Goal: Transaction & Acquisition: Purchase product/service

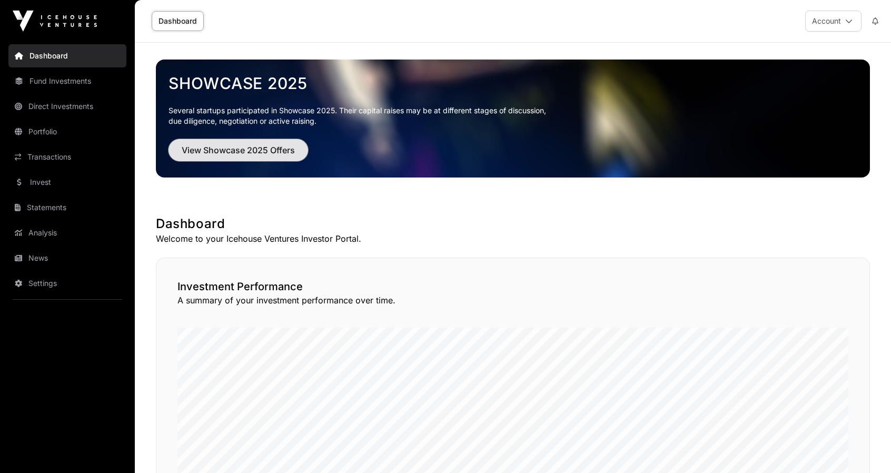
click at [237, 150] on span "View Showcase 2025 Offers" at bounding box center [238, 150] width 113 height 13
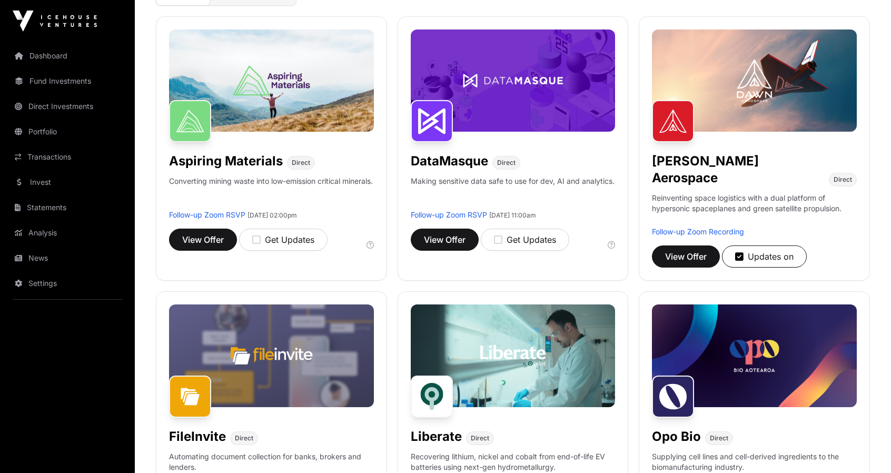
scroll to position [158, 0]
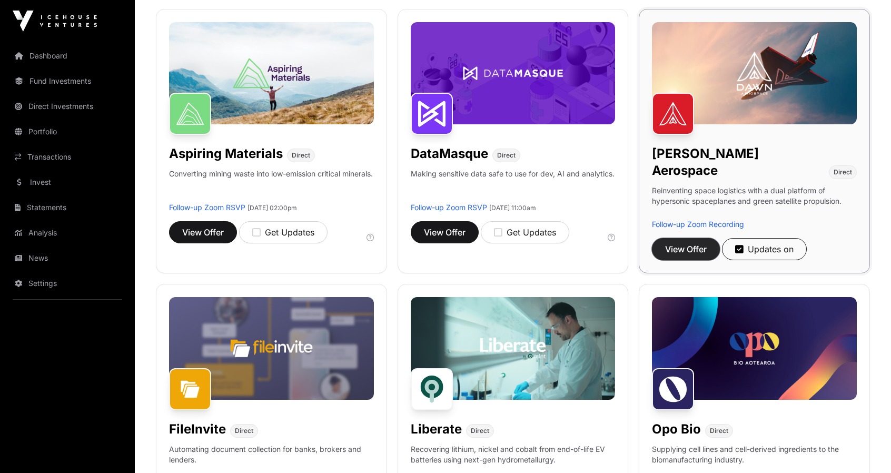
click at [683, 243] on span "View Offer" at bounding box center [686, 249] width 42 height 13
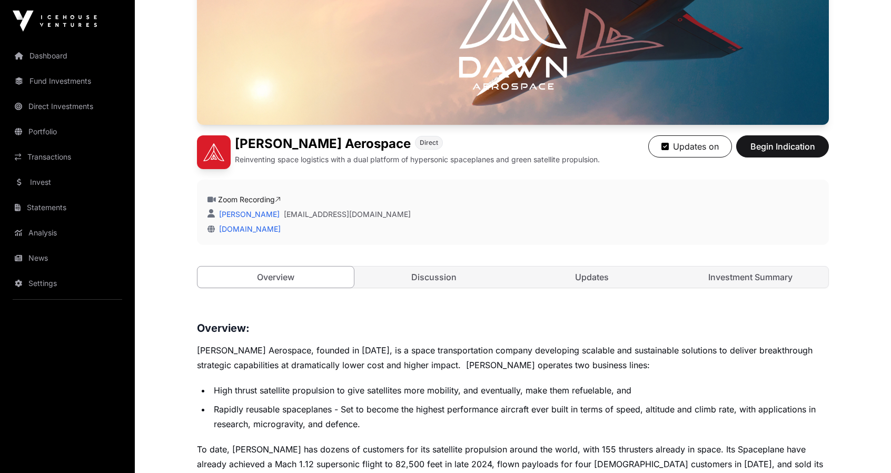
scroll to position [158, 0]
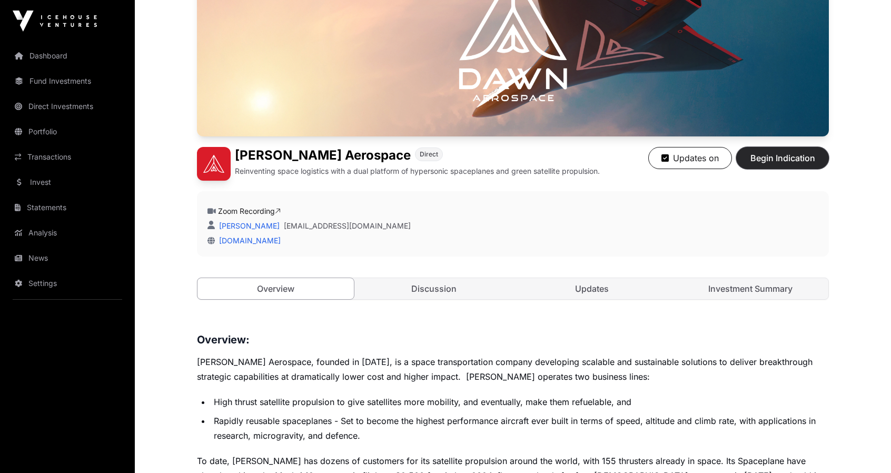
click at [782, 155] on span "Begin Indication" at bounding box center [782, 158] width 66 height 13
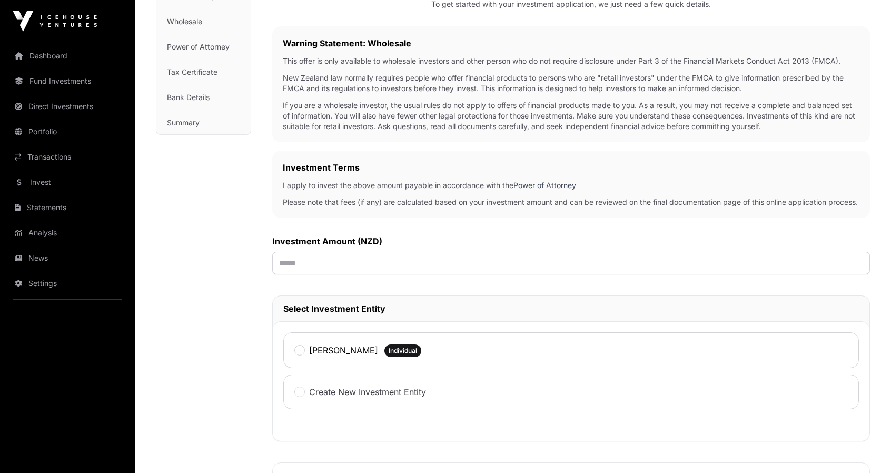
scroll to position [158, 0]
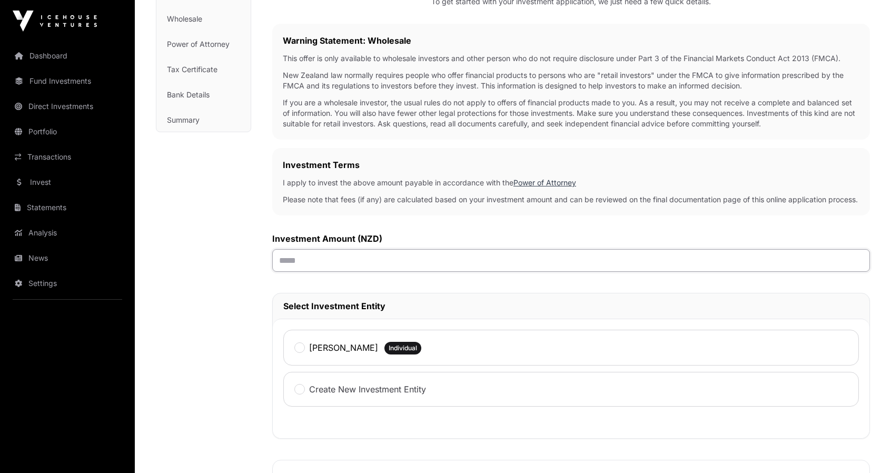
click at [313, 271] on input "text" at bounding box center [570, 260] width 597 height 23
type input "******"
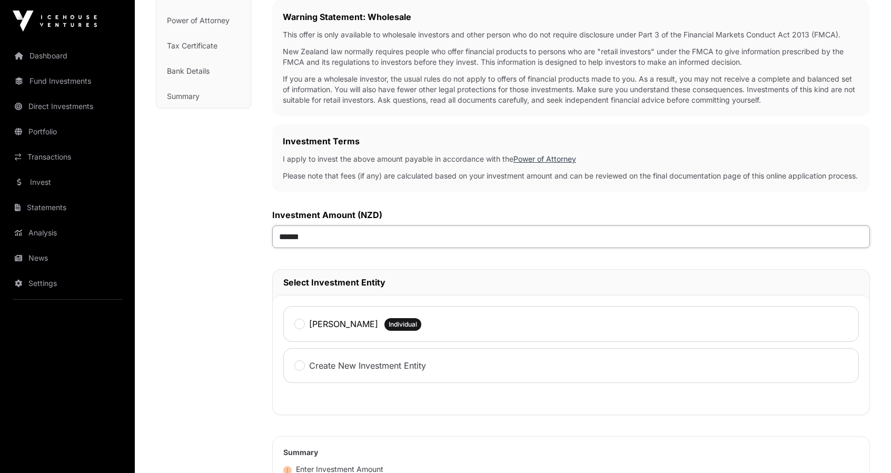
scroll to position [316, 0]
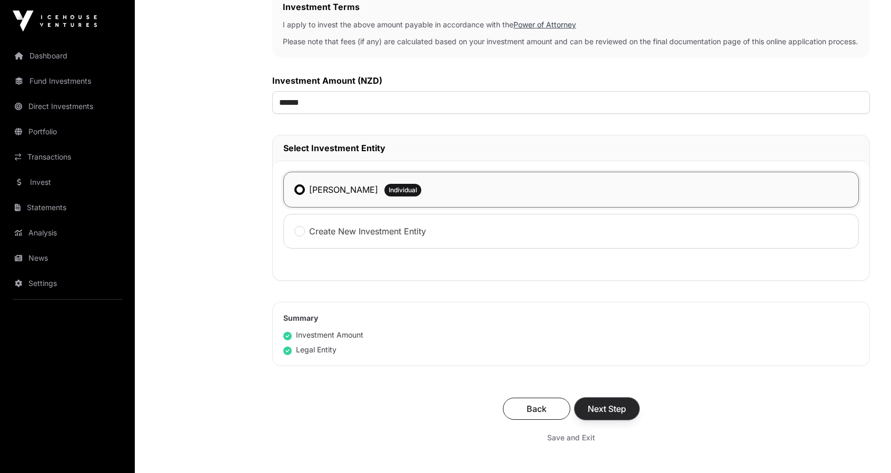
click at [610, 415] on span "Next Step" at bounding box center [606, 408] width 38 height 13
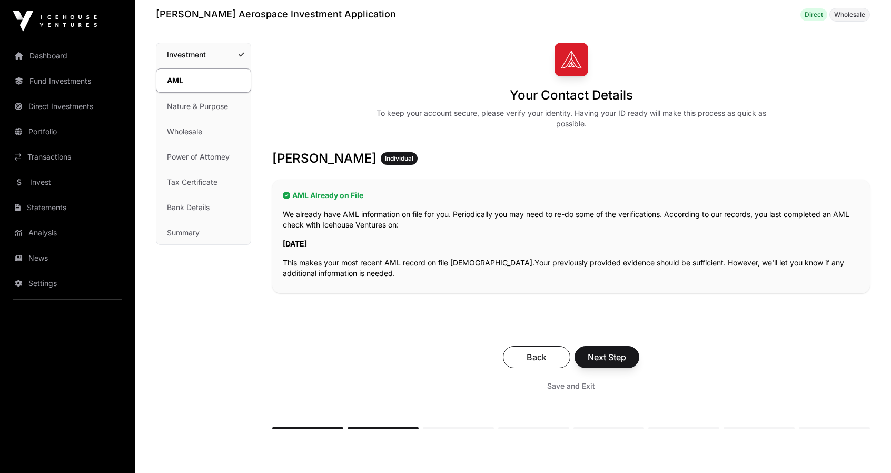
scroll to position [53, 0]
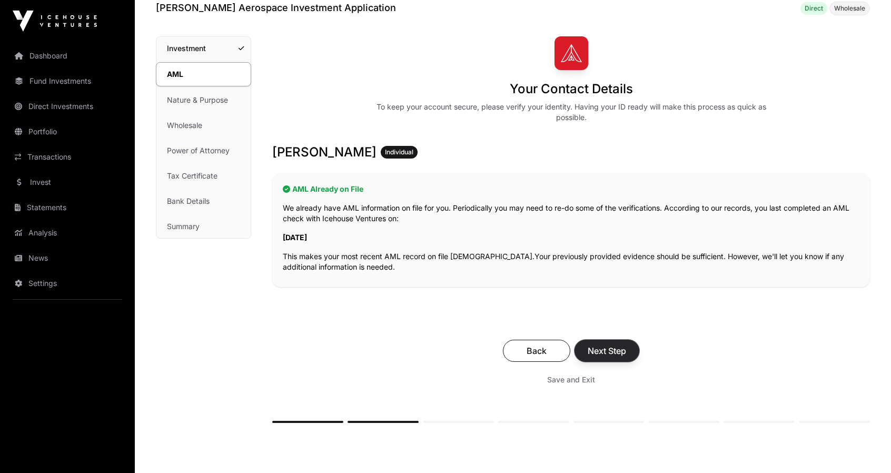
click at [603, 347] on span "Next Step" at bounding box center [606, 350] width 38 height 13
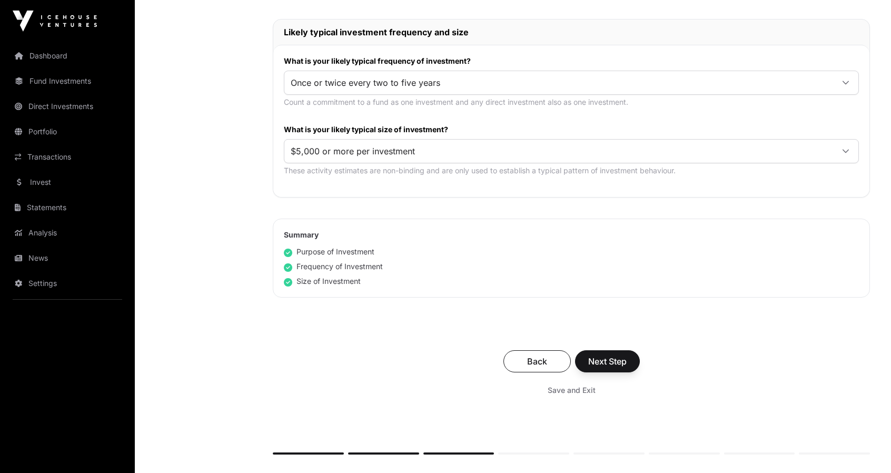
scroll to position [526, 0]
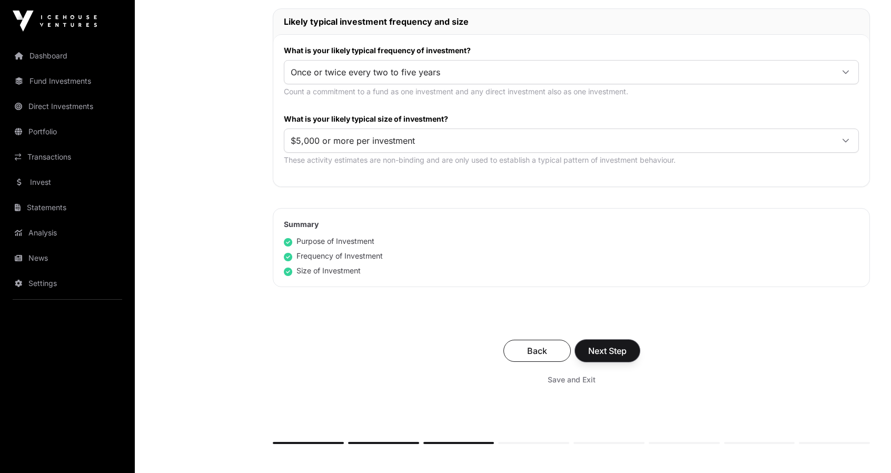
click at [603, 347] on span "Next Step" at bounding box center [607, 350] width 38 height 13
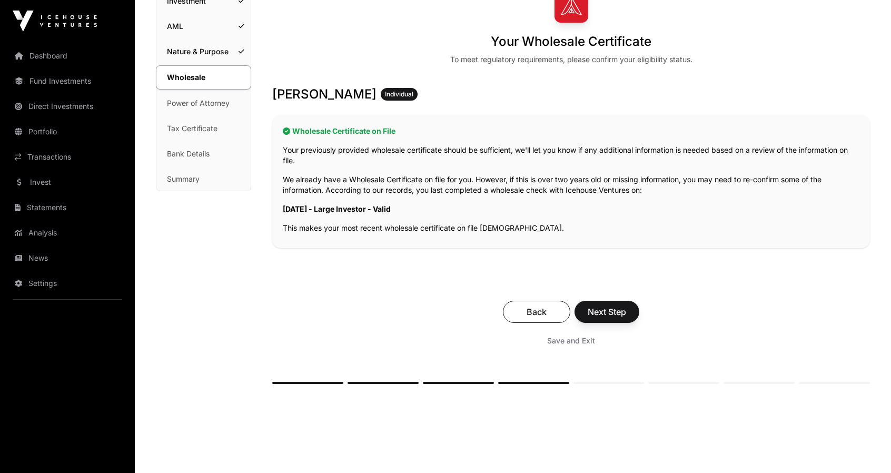
scroll to position [105, 0]
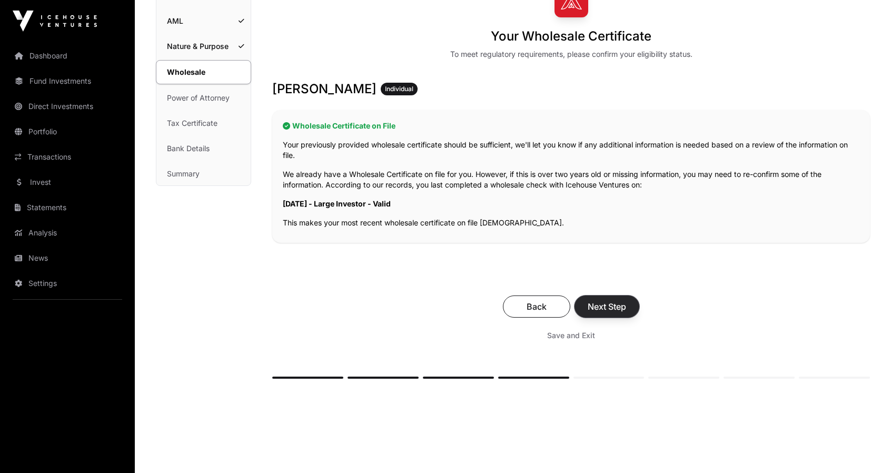
click at [621, 303] on span "Next Step" at bounding box center [606, 306] width 38 height 13
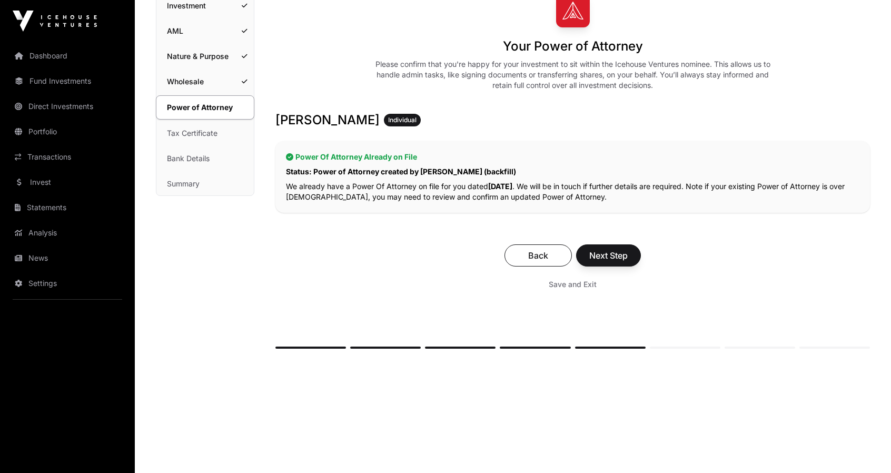
scroll to position [101, 0]
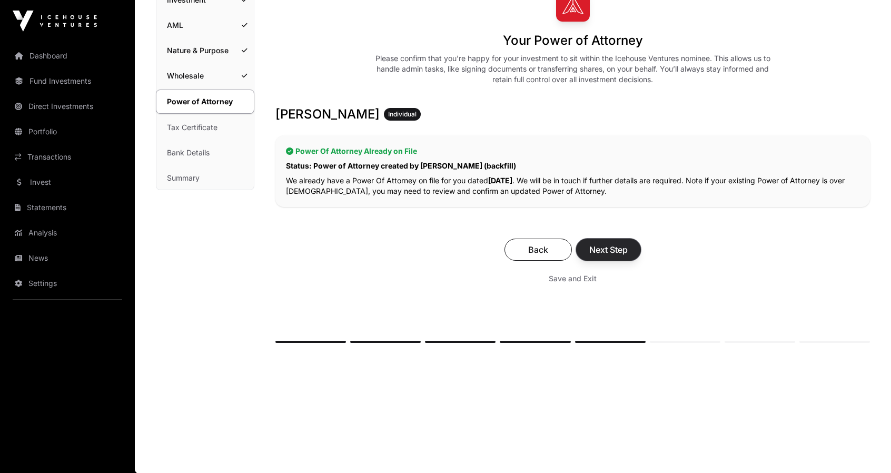
click at [609, 251] on span "Next Step" at bounding box center [608, 249] width 38 height 13
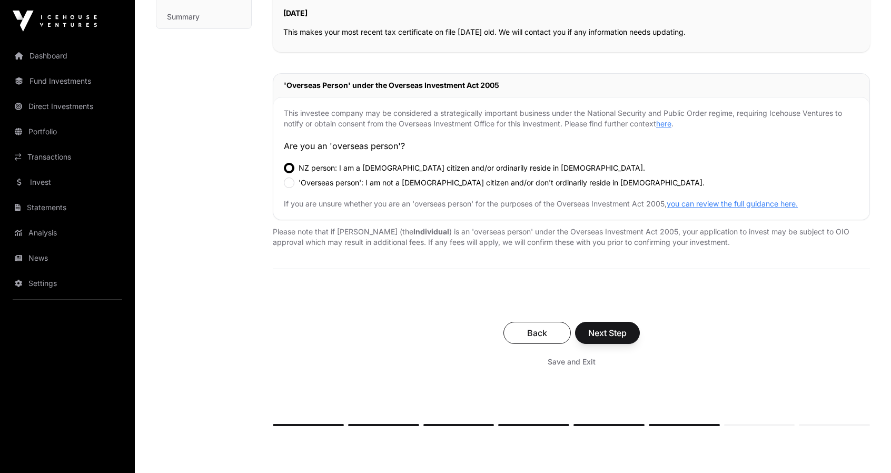
scroll to position [263, 0]
click at [615, 330] on span "Next Step" at bounding box center [607, 331] width 38 height 13
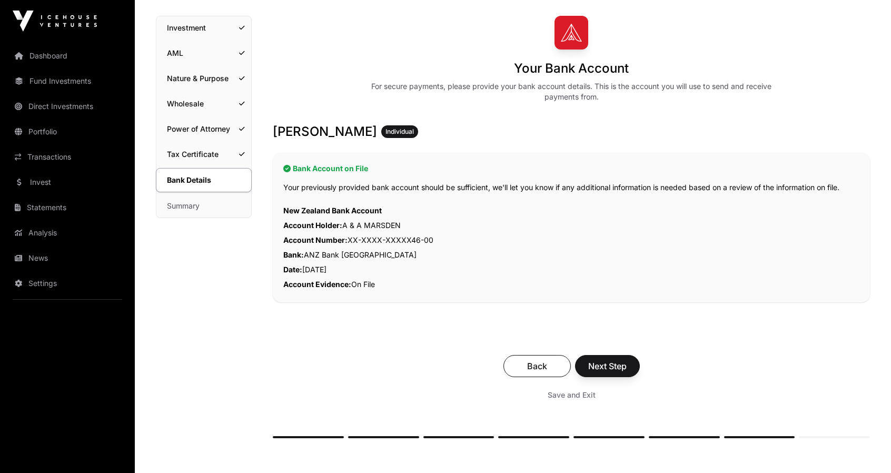
scroll to position [105, 0]
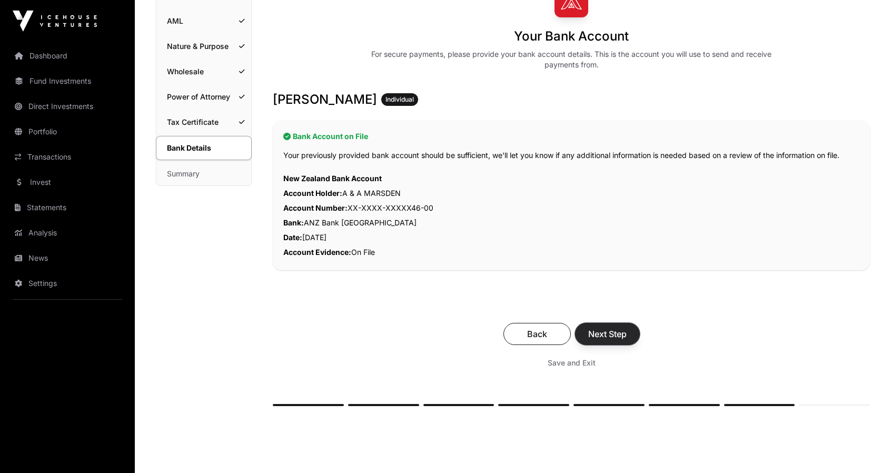
click at [612, 334] on span "Next Step" at bounding box center [607, 333] width 38 height 13
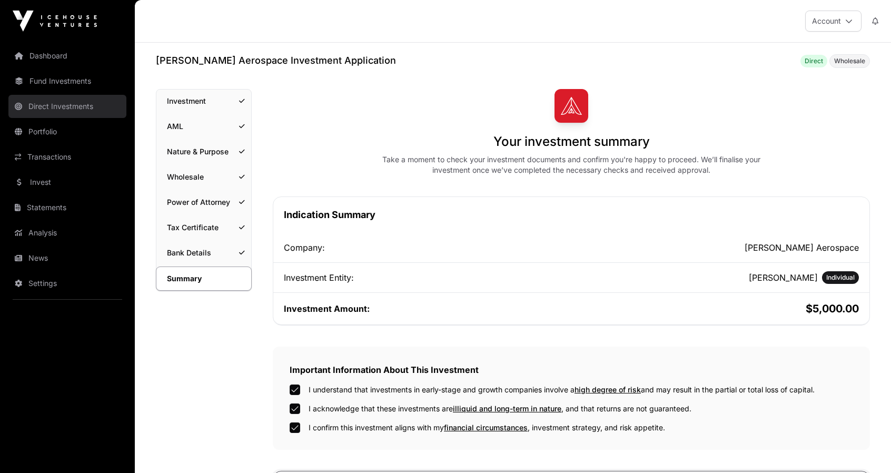
click at [67, 107] on link "Direct Investments" at bounding box center [67, 106] width 118 height 23
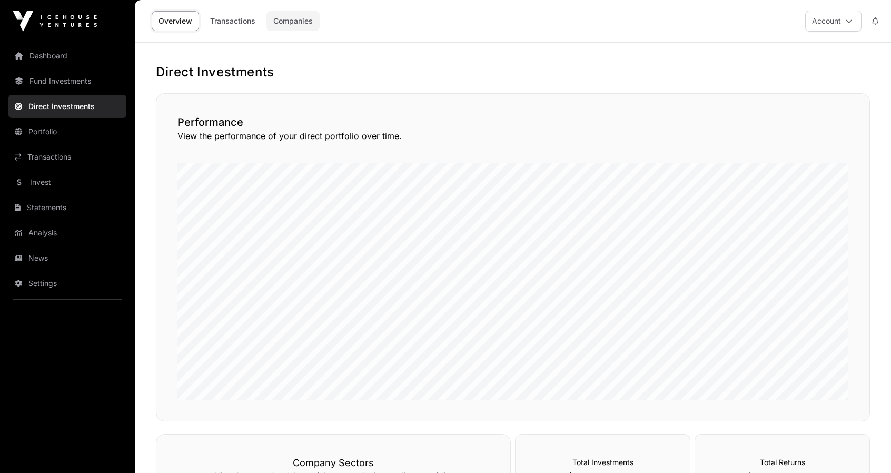
click at [290, 18] on link "Companies" at bounding box center [292, 21] width 53 height 20
